Goal: Transaction & Acquisition: Book appointment/travel/reservation

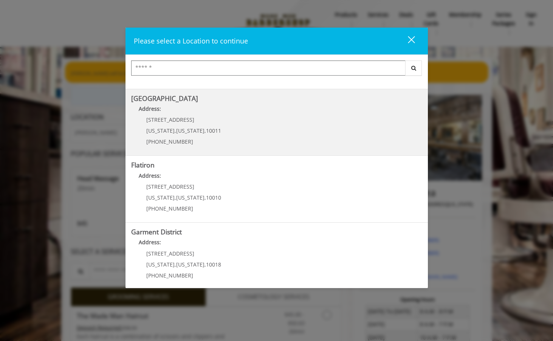
scroll to position [129, 0]
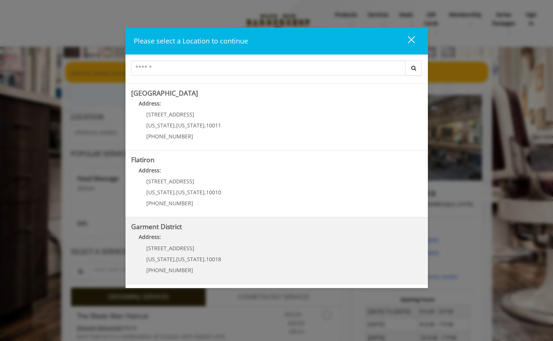
click at [158, 230] on b "Garment District" at bounding box center [156, 226] width 51 height 9
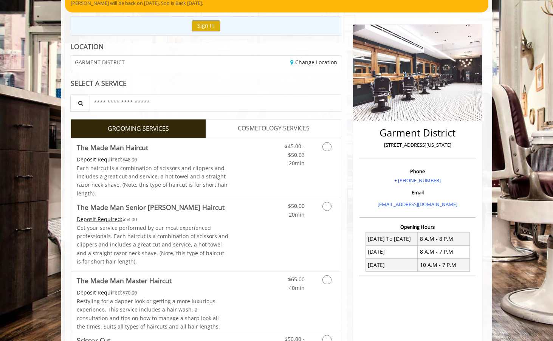
scroll to position [76, 0]
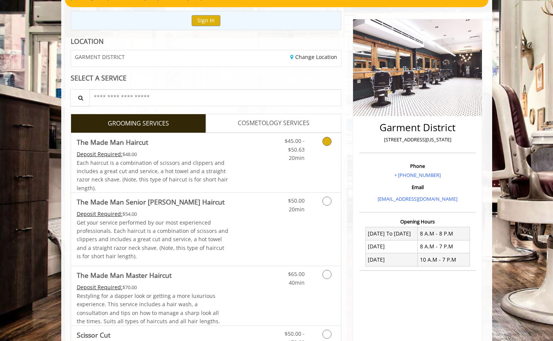
click at [331, 139] on icon "Grooming services" at bounding box center [326, 141] width 9 height 9
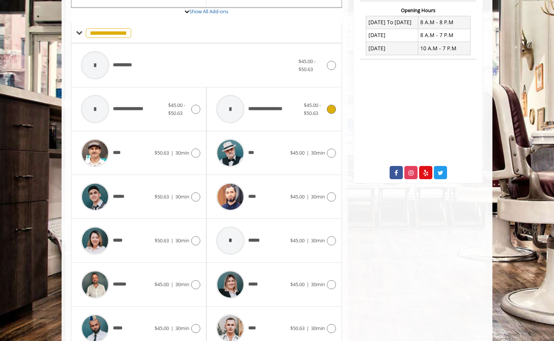
scroll to position [300, 0]
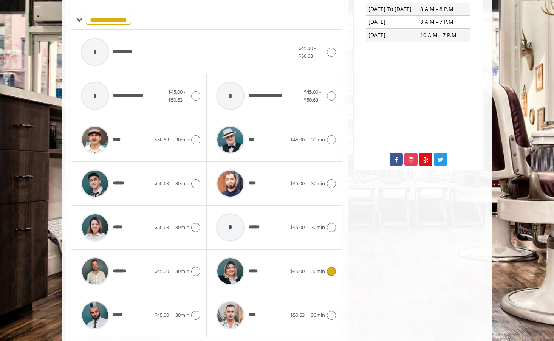
click at [331, 270] on icon at bounding box center [331, 271] width 9 height 9
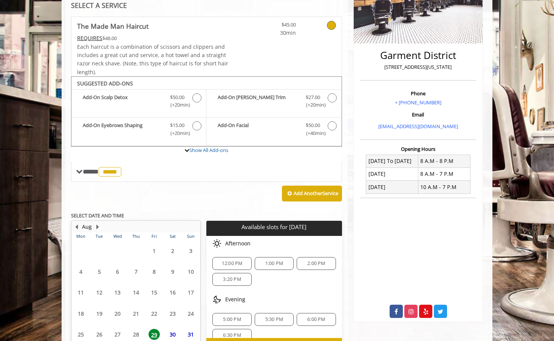
scroll to position [195, 0]
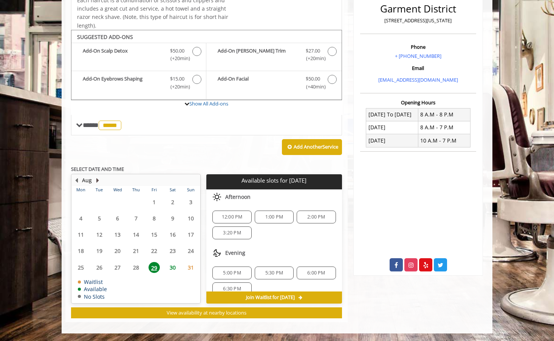
click at [96, 181] on button "Next Month" at bounding box center [97, 180] width 6 height 8
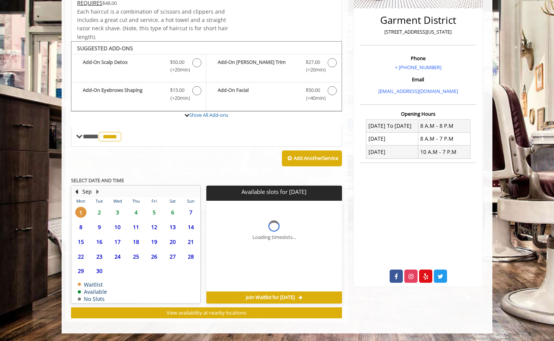
scroll to position [183, 0]
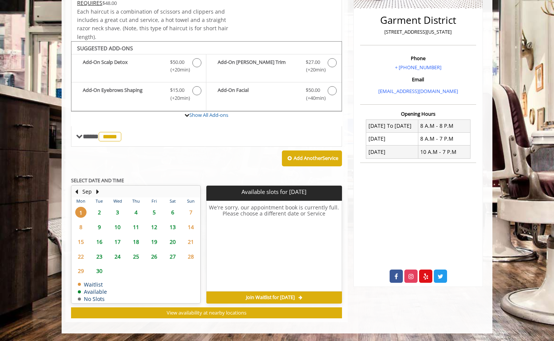
click at [99, 213] on span "2" at bounding box center [99, 212] width 11 height 11
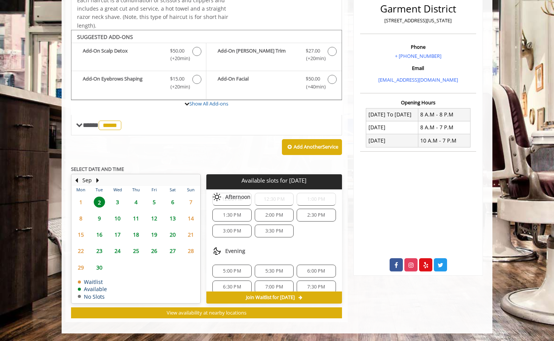
scroll to position [97, 0]
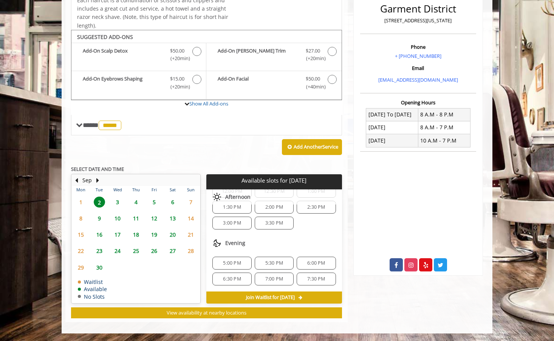
click at [279, 263] on span "5:30 PM" at bounding box center [274, 263] width 18 height 6
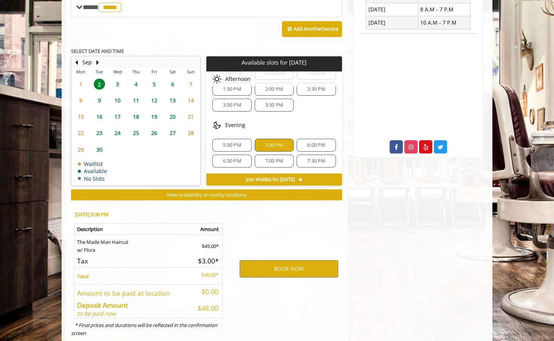
scroll to position [331, 0]
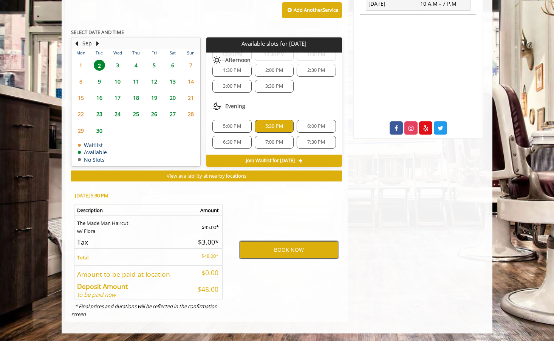
click at [291, 253] on button "BOOK NOW" at bounding box center [289, 249] width 99 height 17
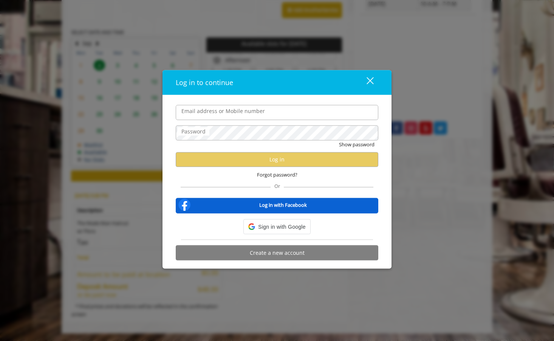
type input "**********"
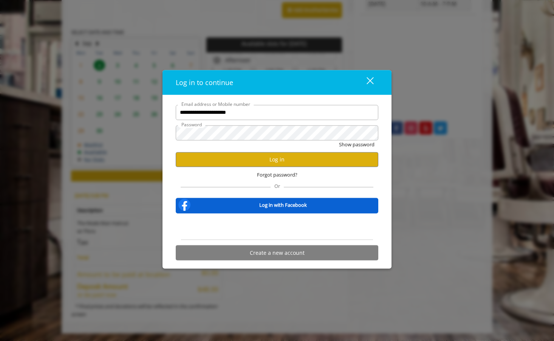
scroll to position [0, 0]
click at [257, 159] on button "Log in" at bounding box center [277, 159] width 203 height 15
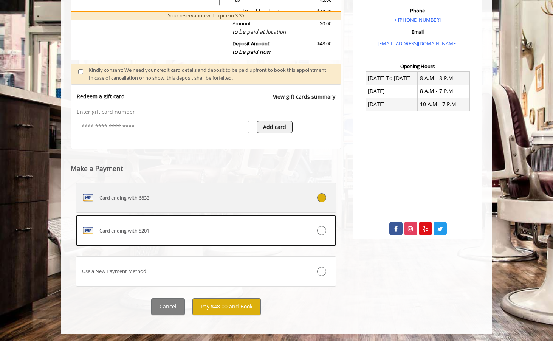
scroll to position [232, 0]
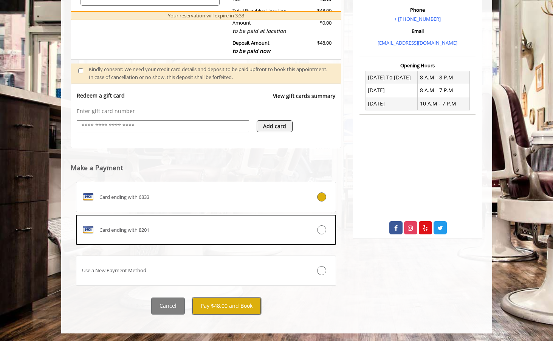
click at [224, 307] on button "Pay $48.00 and Book" at bounding box center [226, 305] width 68 height 17
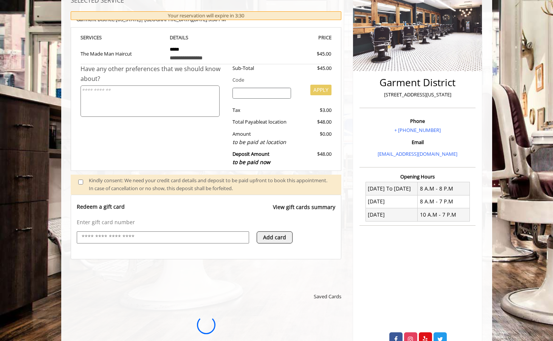
scroll to position [118, 0]
